Goal: Task Accomplishment & Management: Use online tool/utility

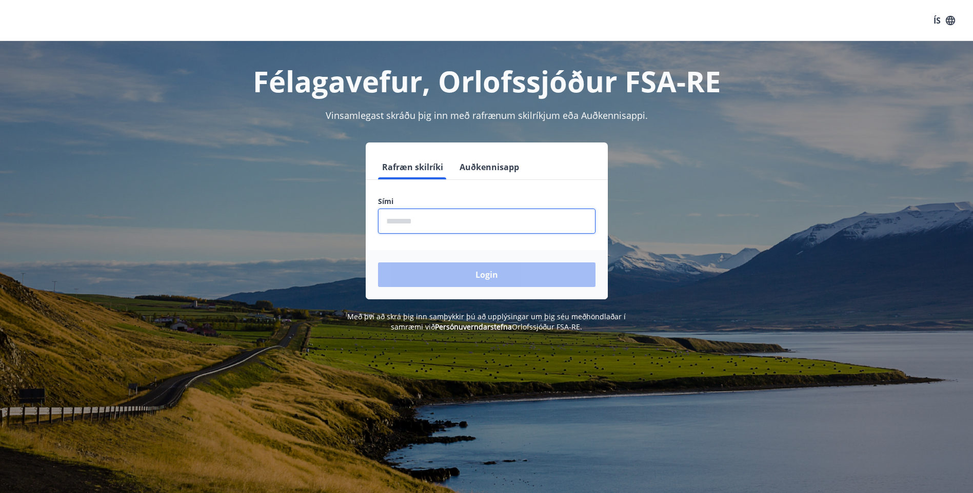
click at [457, 229] on input "phone" at bounding box center [486, 221] width 217 height 25
type input "********"
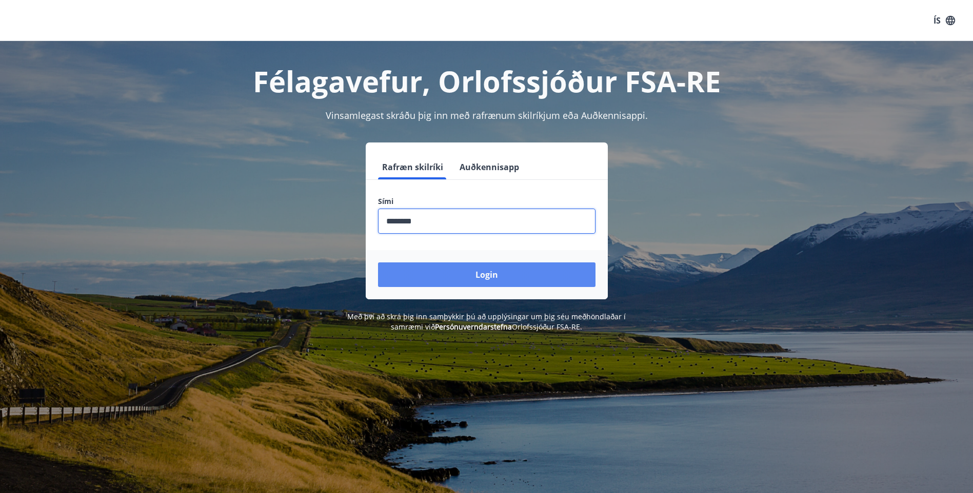
click at [473, 274] on button "Login" at bounding box center [486, 275] width 217 height 25
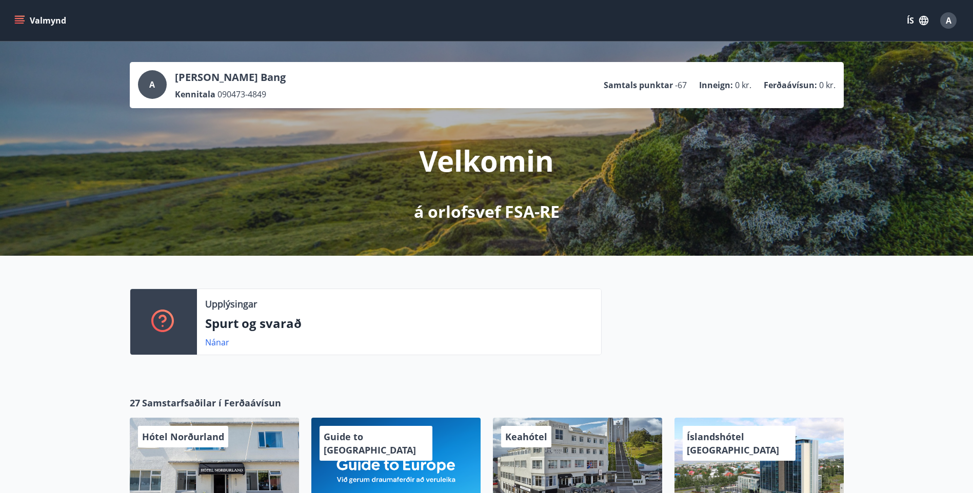
click at [22, 16] on icon "menu" at bounding box center [20, 16] width 11 height 1
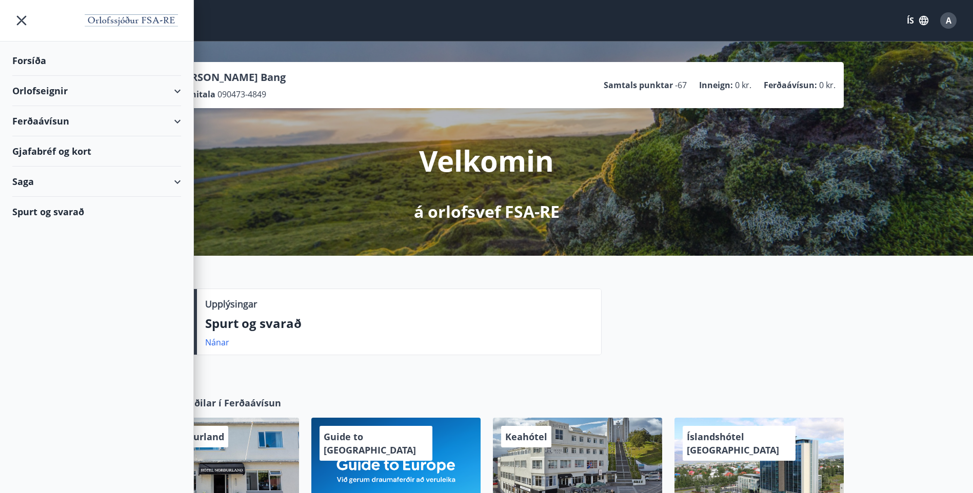
click at [28, 91] on div "Orlofseignir" at bounding box center [96, 91] width 169 height 30
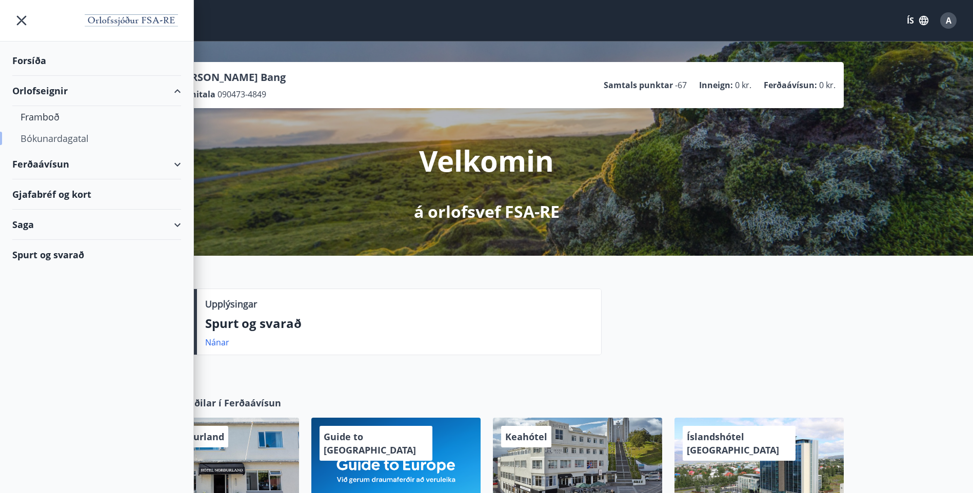
click at [30, 137] on div "Bókunardagatal" at bounding box center [97, 139] width 152 height 22
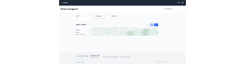
scroll to position [2, 0]
